Goal: Information Seeking & Learning: Stay updated

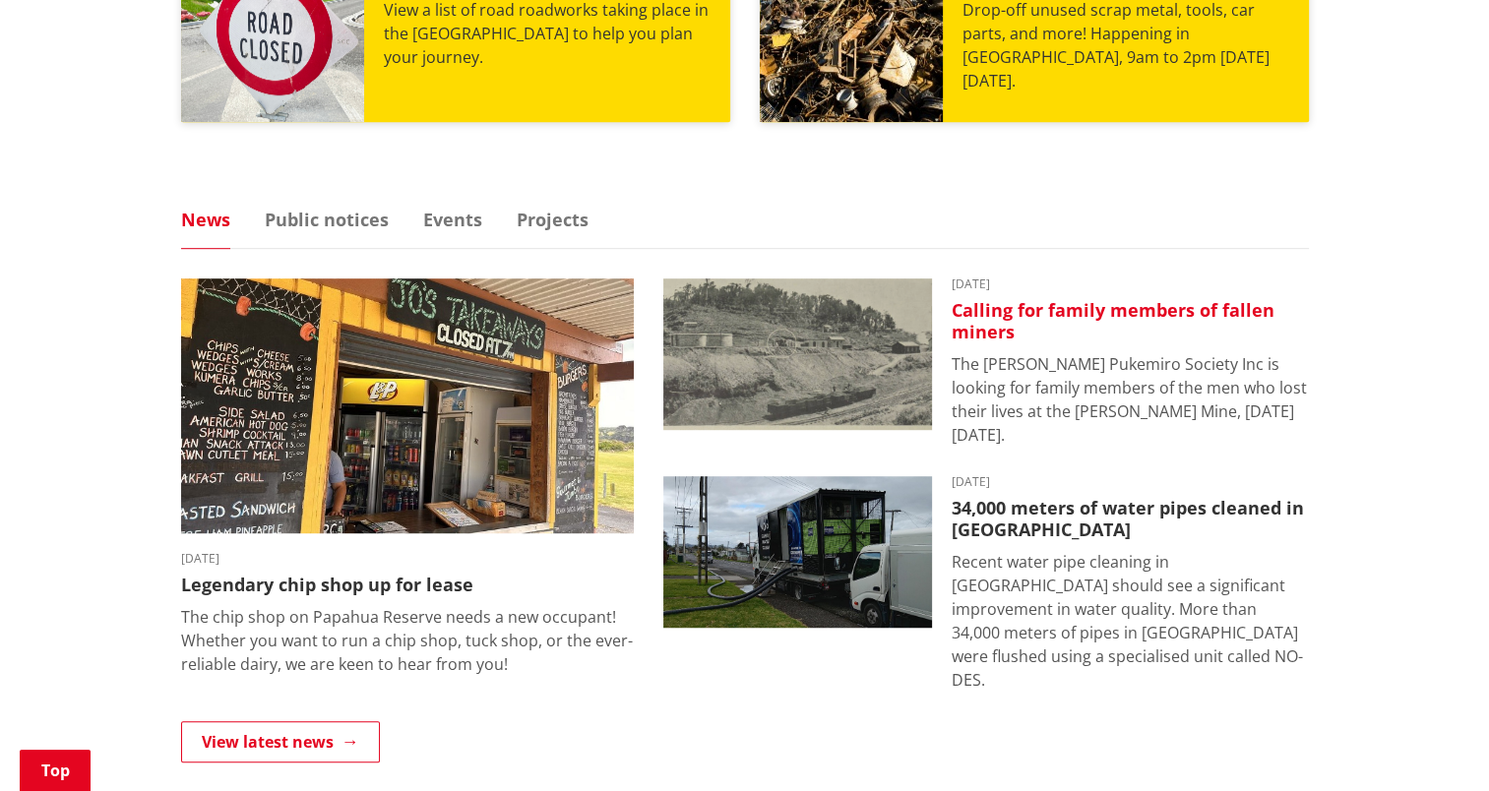
scroll to position [1083, 0]
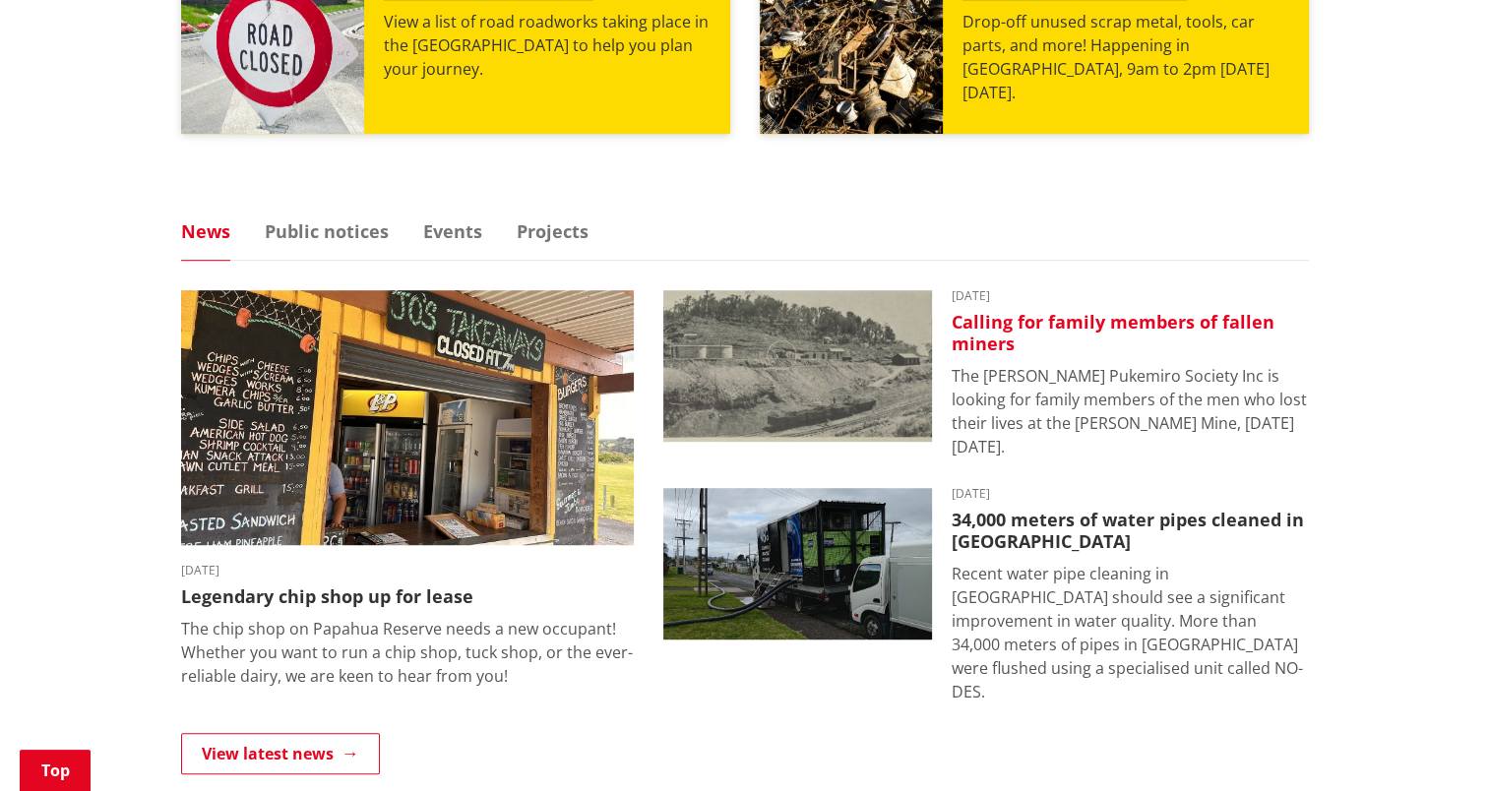
click at [1150, 320] on h3 "Calling for family members of fallen miners" at bounding box center [1130, 333] width 357 height 42
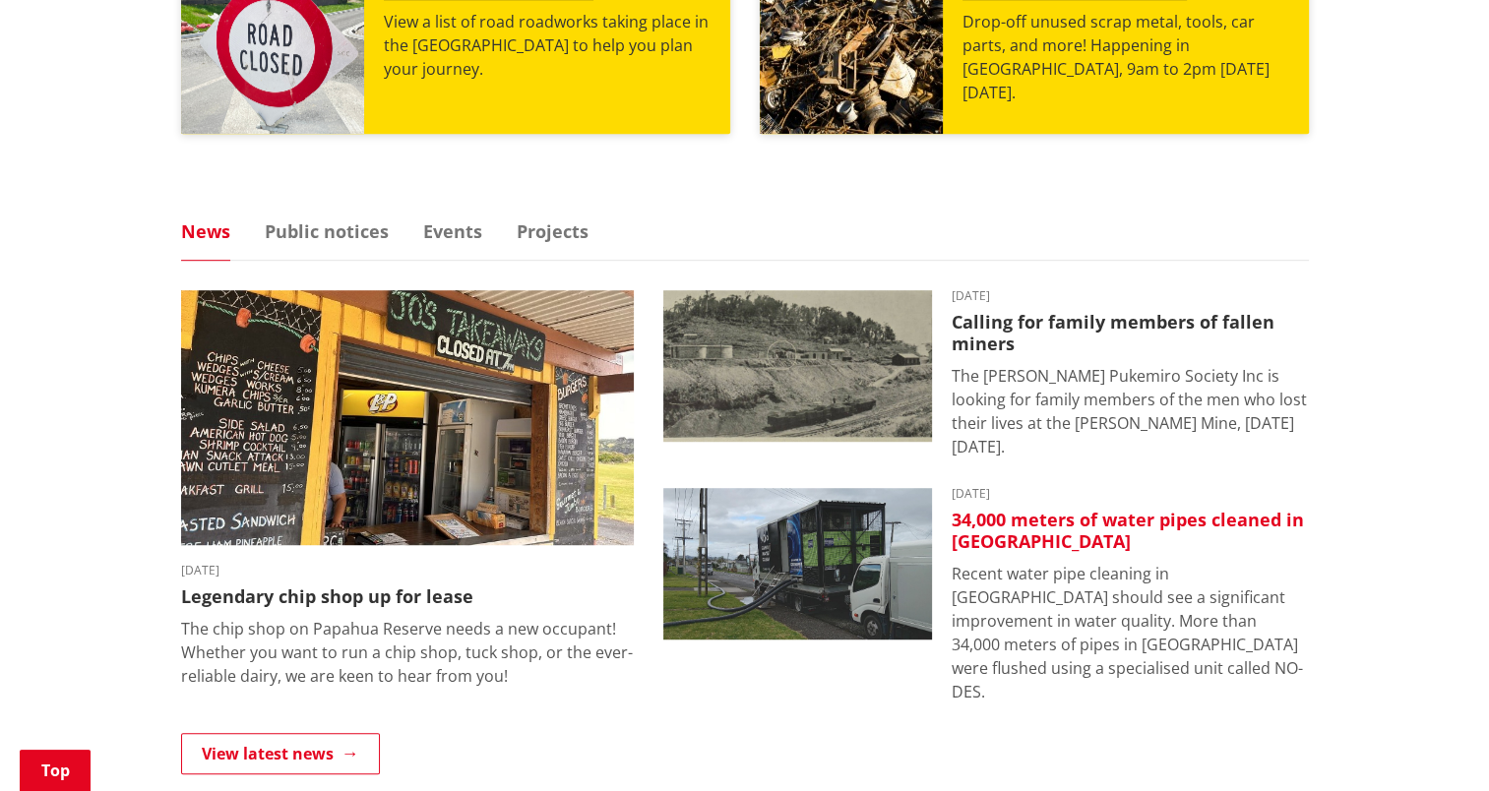
click at [1122, 520] on h3 "34,000 meters of water pipes cleaned in [GEOGRAPHIC_DATA]" at bounding box center [1130, 531] width 357 height 42
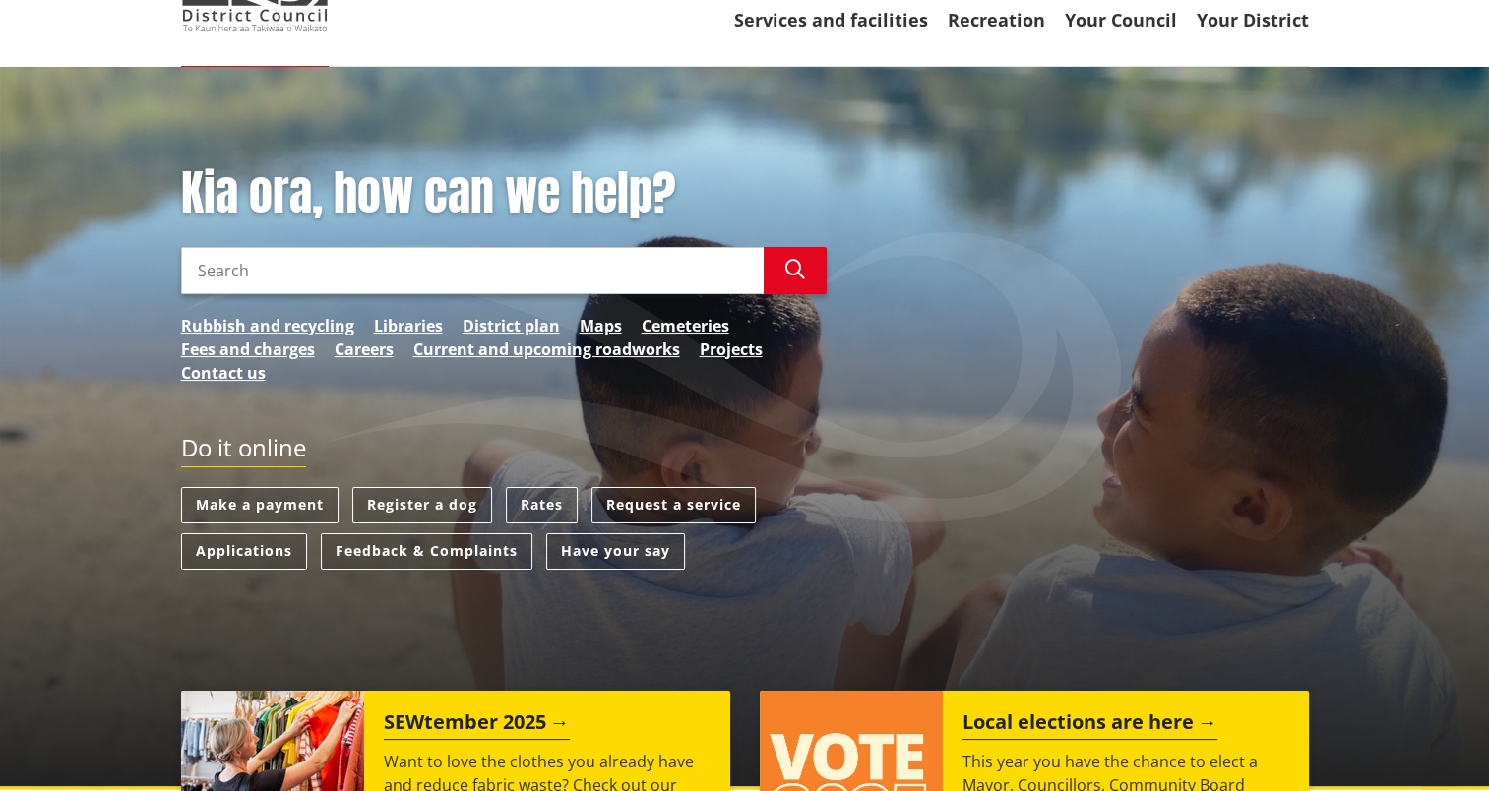
scroll to position [0, 0]
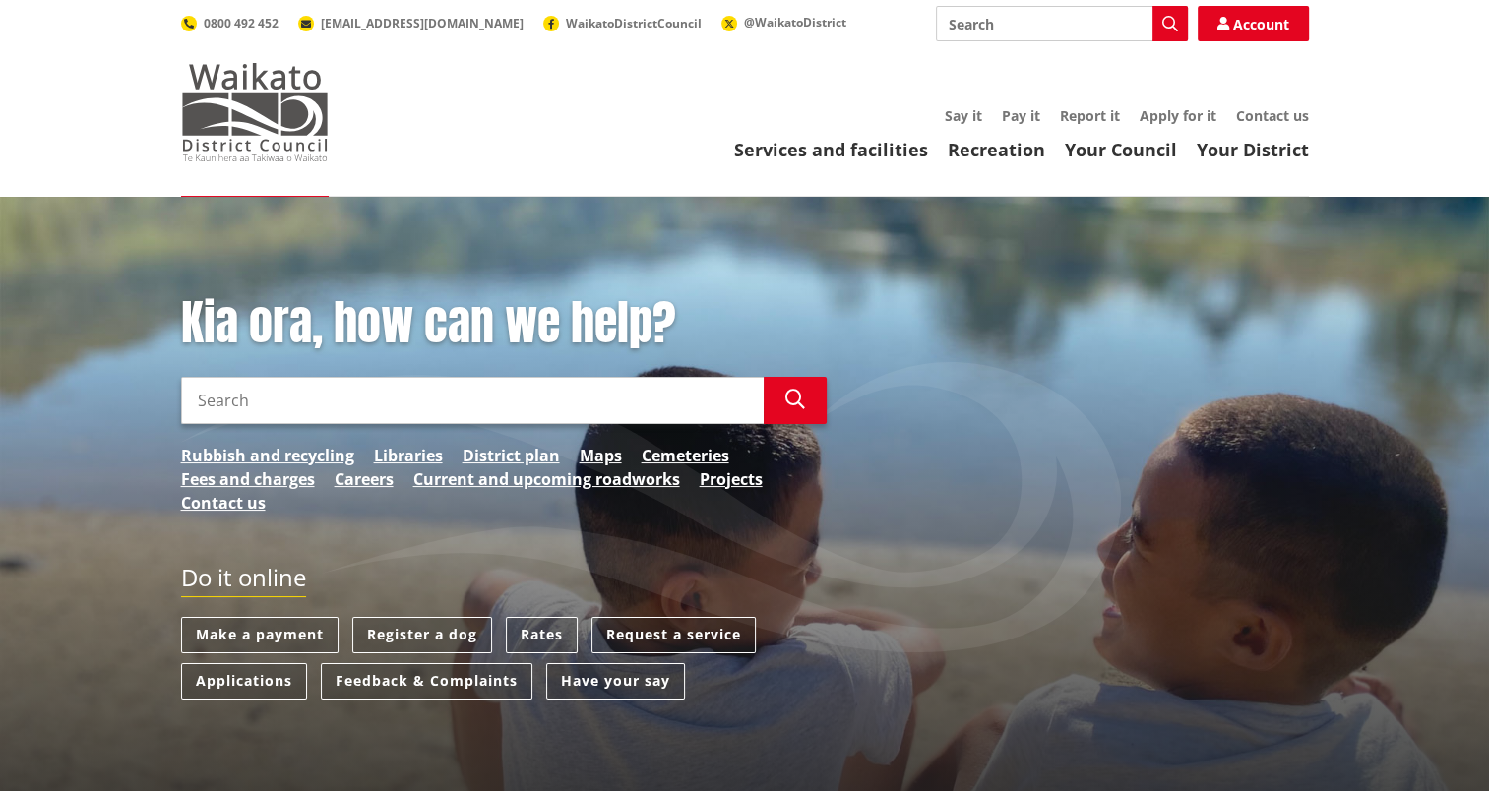
click at [231, 130] on img at bounding box center [255, 112] width 148 height 98
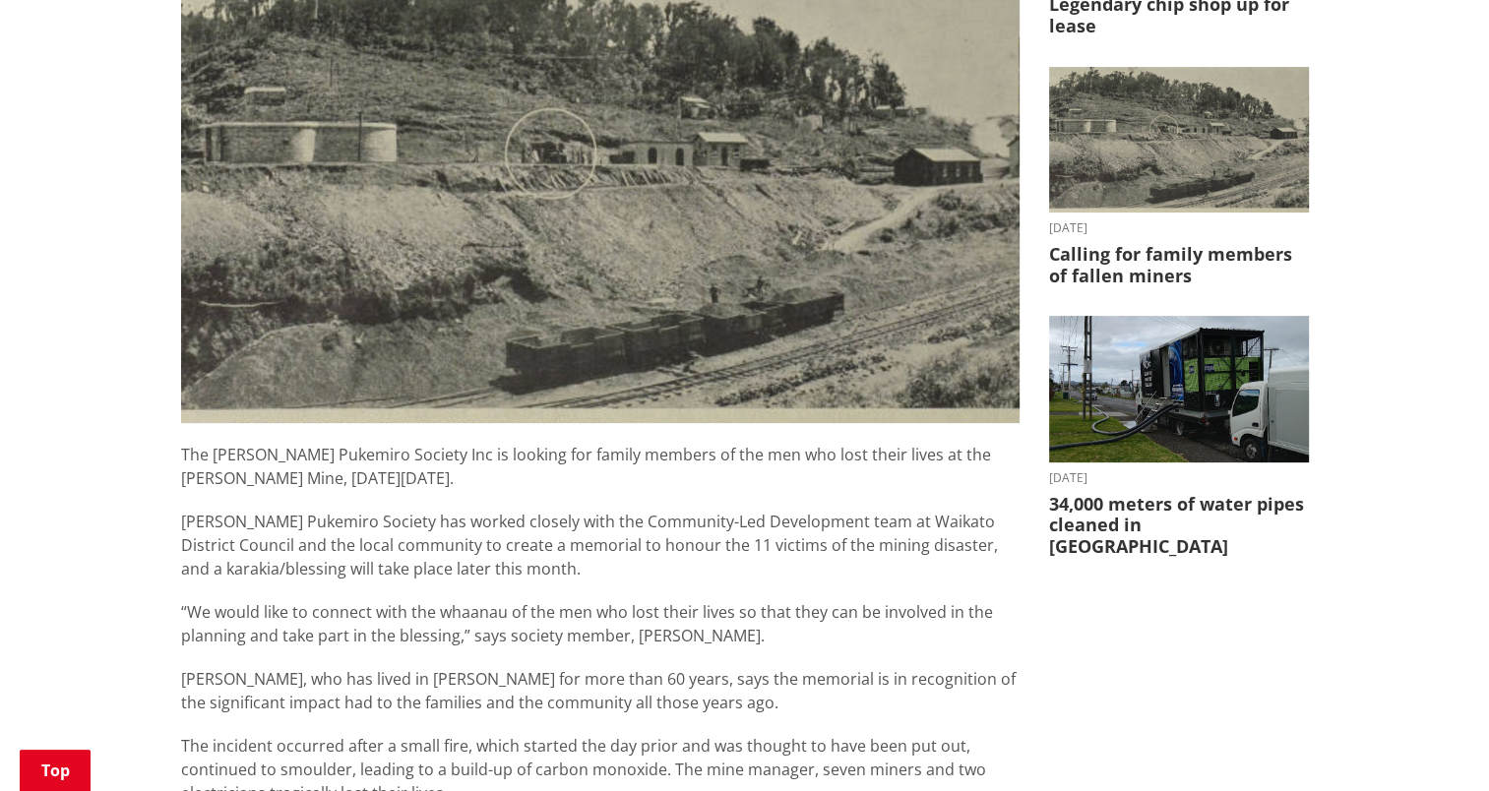
scroll to position [295, 0]
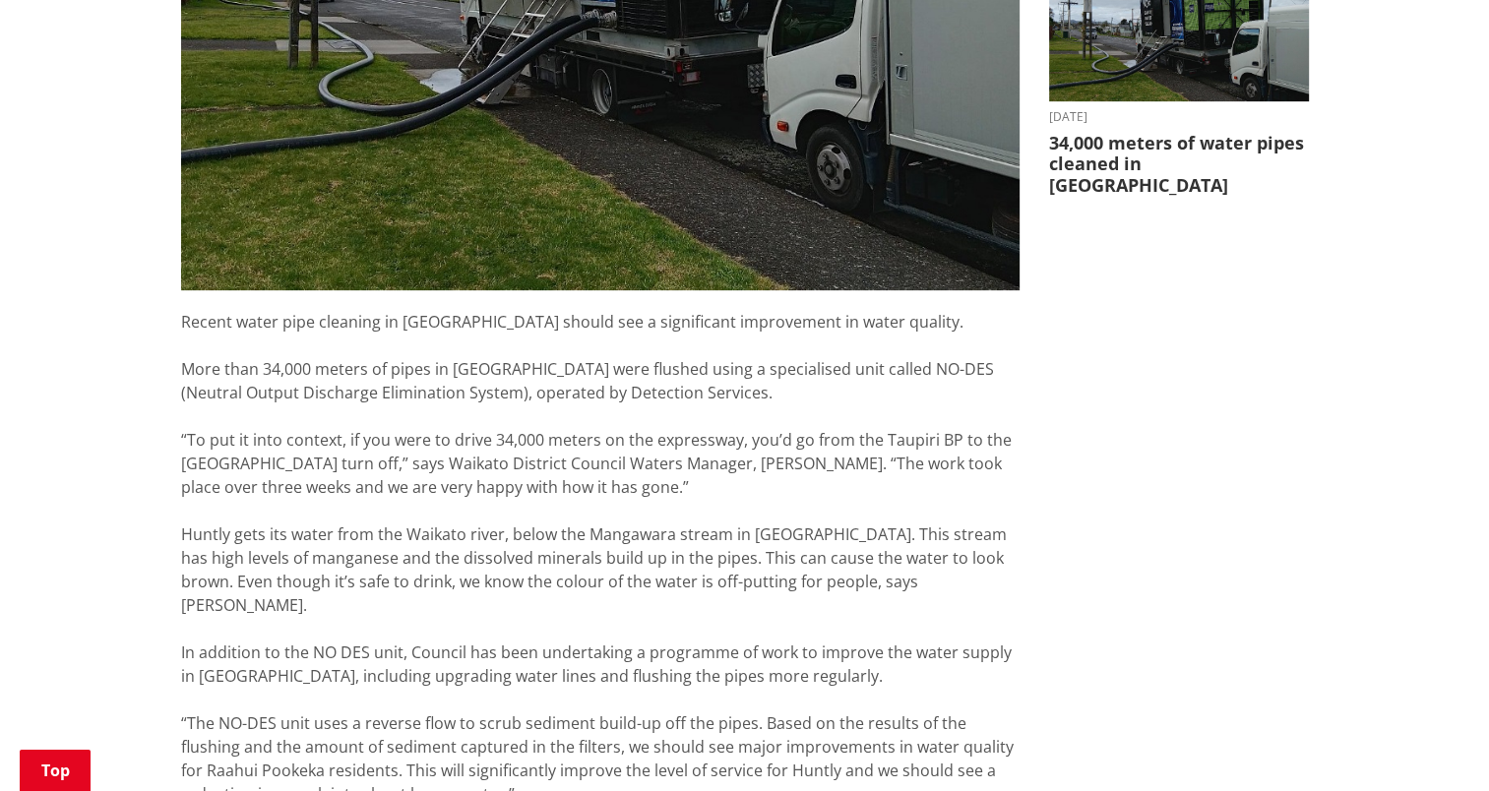
scroll to position [886, 0]
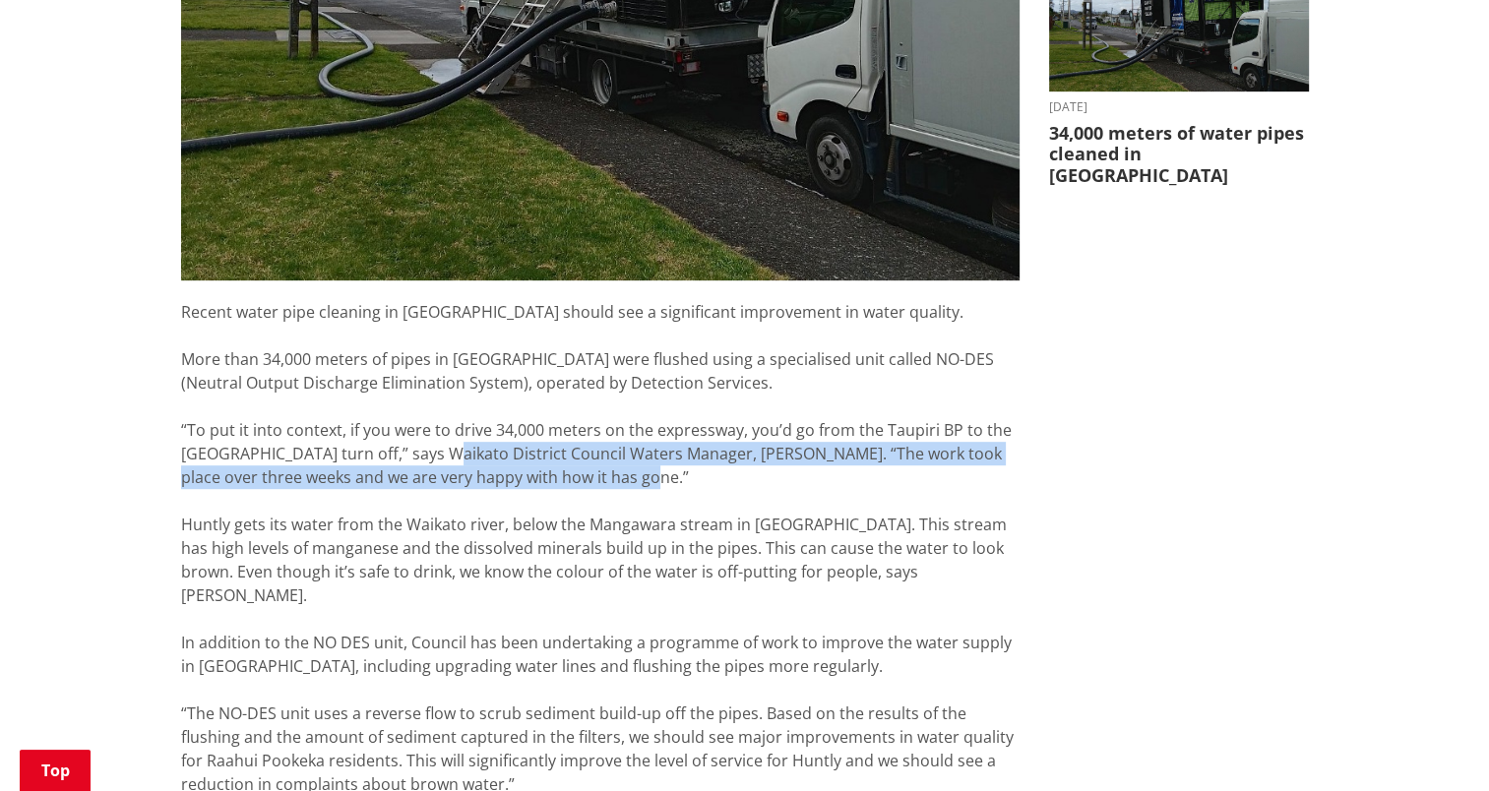
drag, startPoint x: 456, startPoint y: 464, endPoint x: 835, endPoint y: 485, distance: 380.4
click at [835, 485] on div "“To put it into context, if you were to drive 34,000 meters on the expressway, …" at bounding box center [600, 453] width 838 height 71
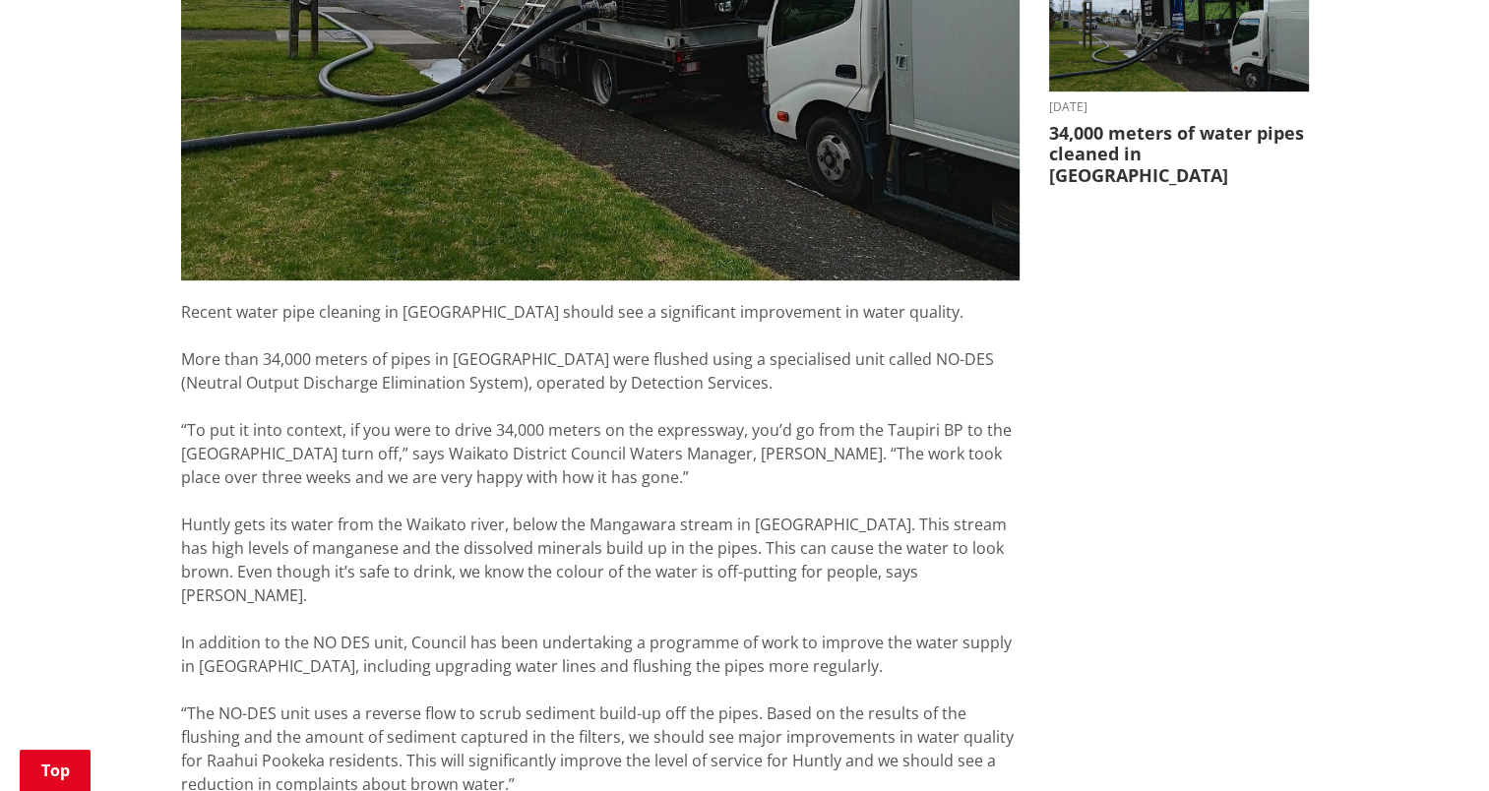
drag, startPoint x: 835, startPoint y: 485, endPoint x: 737, endPoint y: 492, distance: 98.7
click at [737, 492] on div at bounding box center [600, 501] width 838 height 24
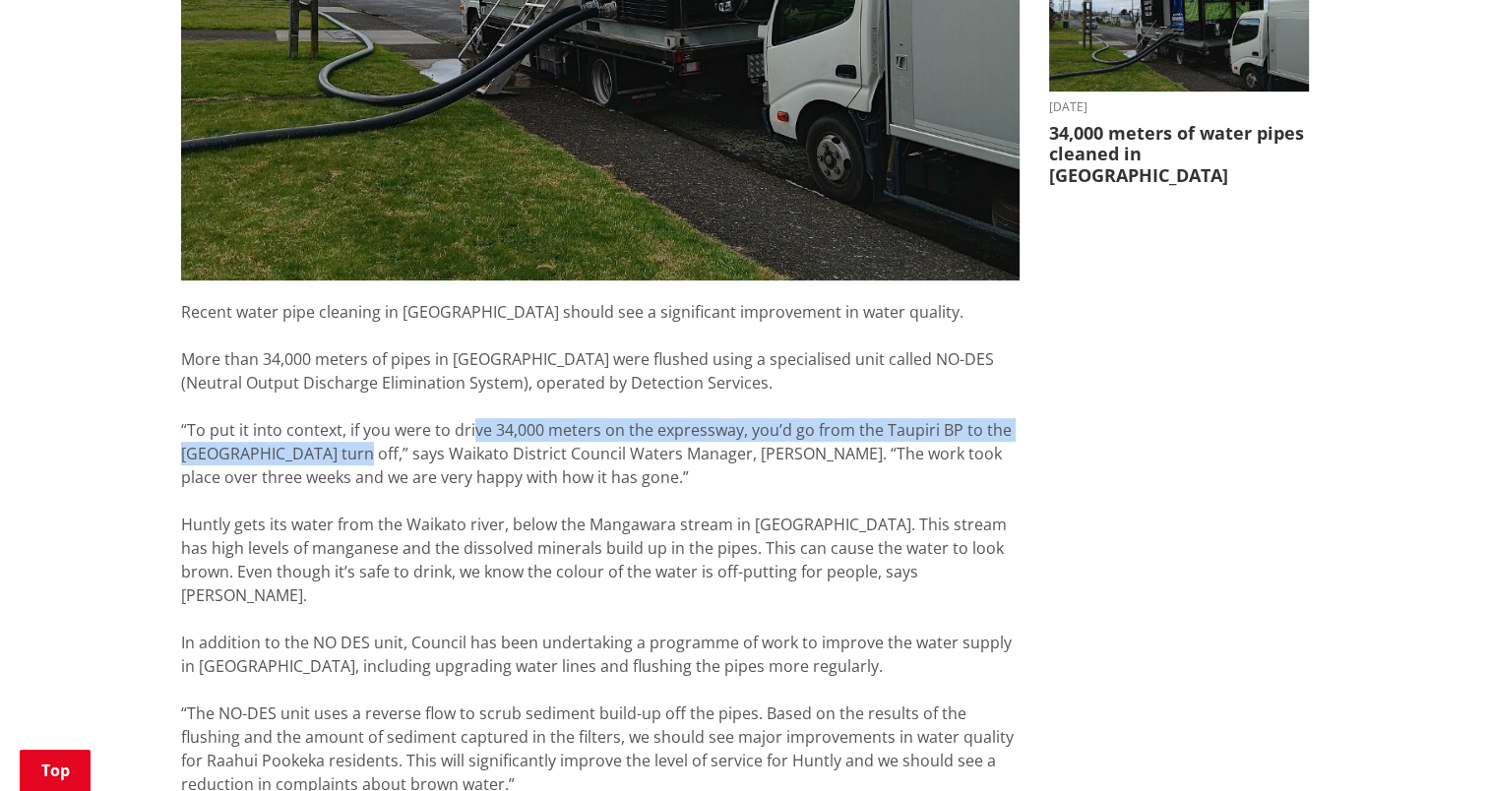
drag, startPoint x: 468, startPoint y: 420, endPoint x: 362, endPoint y: 445, distance: 109.1
click at [362, 445] on div "“To put it into context, if you were to drive 34,000 meters on the expressway, …" at bounding box center [600, 453] width 838 height 71
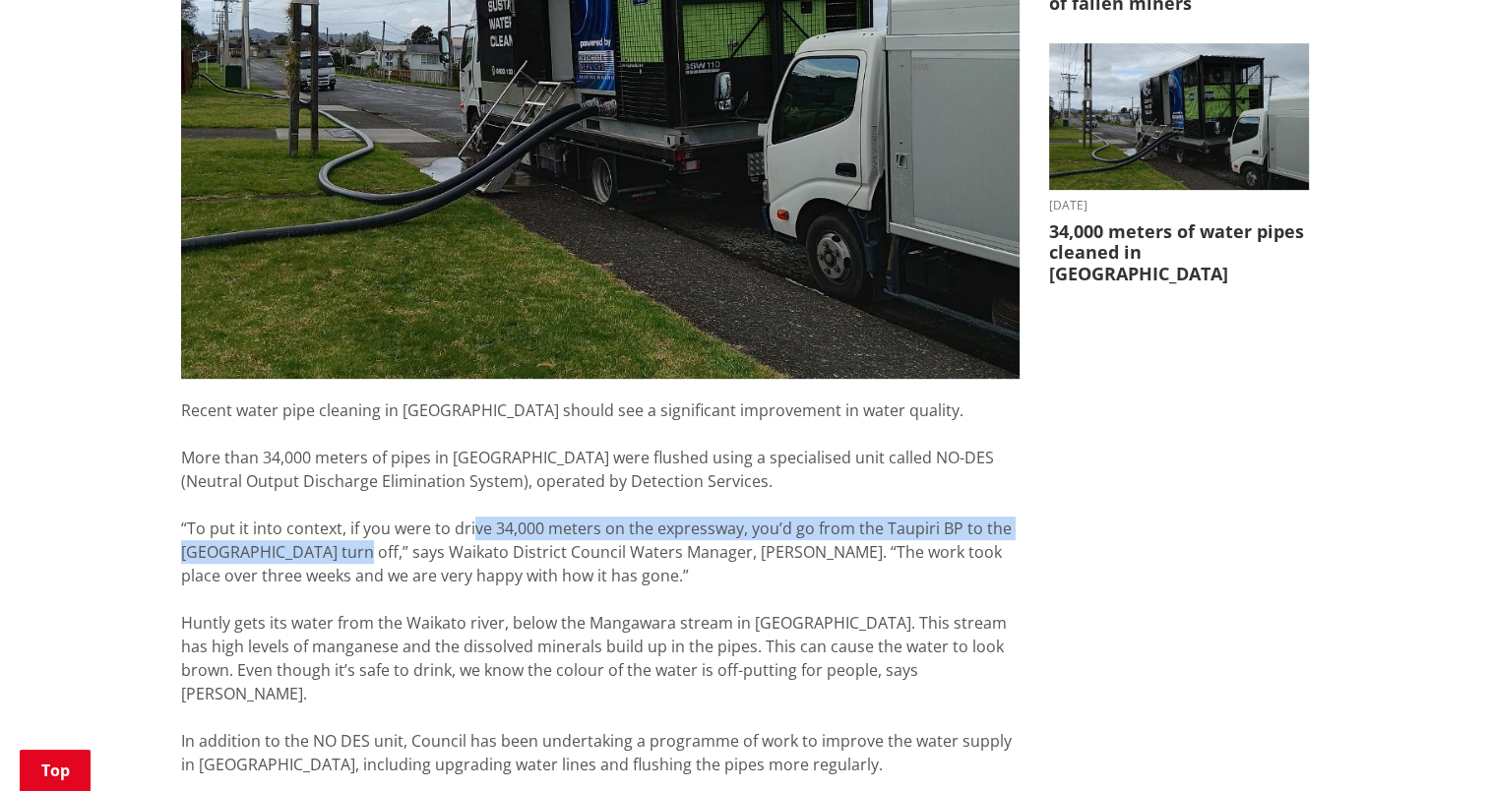
scroll to position [295, 0]
